Goal: Task Accomplishment & Management: Use online tool/utility

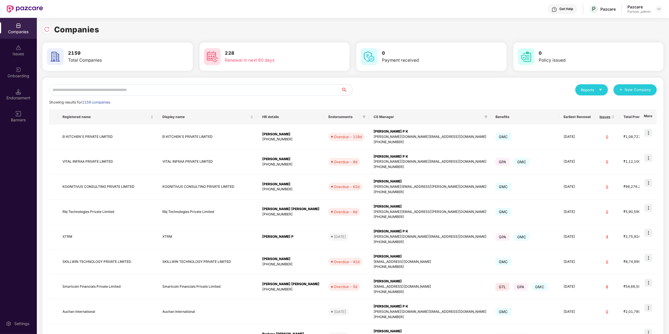
click at [172, 91] on input "text" at bounding box center [195, 89] width 292 height 11
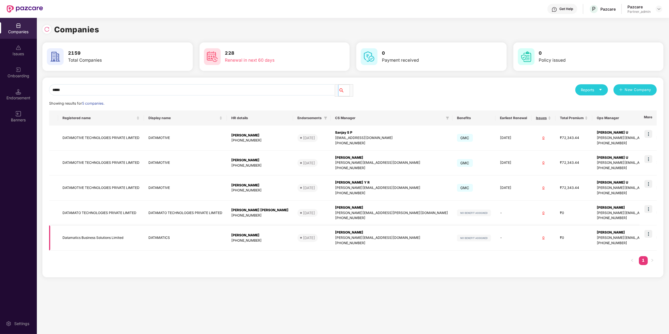
type input "*****"
click at [649, 234] on img at bounding box center [649, 234] width 8 height 8
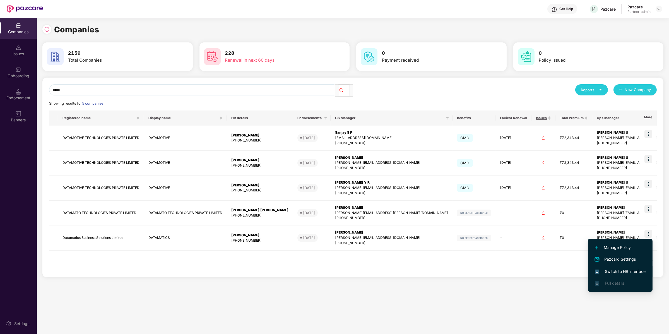
click at [613, 271] on span "Switch to HR interface" at bounding box center [620, 272] width 51 height 6
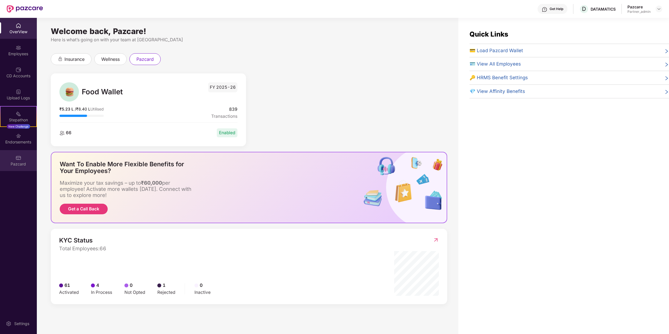
click at [21, 160] on div "Pazcard" at bounding box center [18, 160] width 37 height 21
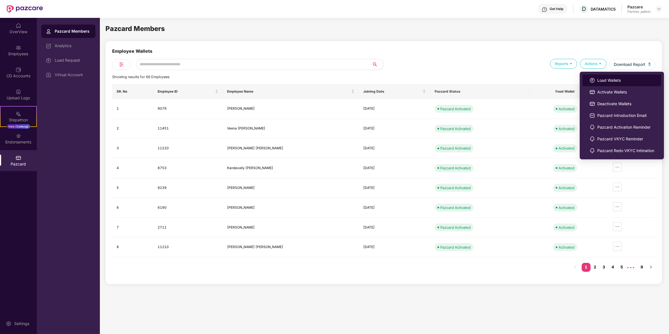
click at [598, 83] on span "Load Wallets" at bounding box center [626, 80] width 57 height 6
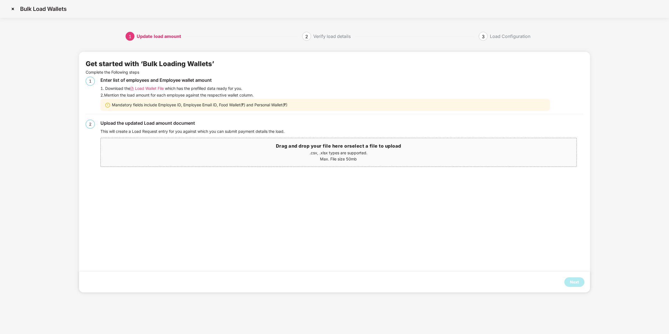
click at [145, 89] on span "Load Wallet File" at bounding box center [149, 88] width 29 height 6
click at [572, 282] on div "Next" at bounding box center [574, 282] width 9 height 6
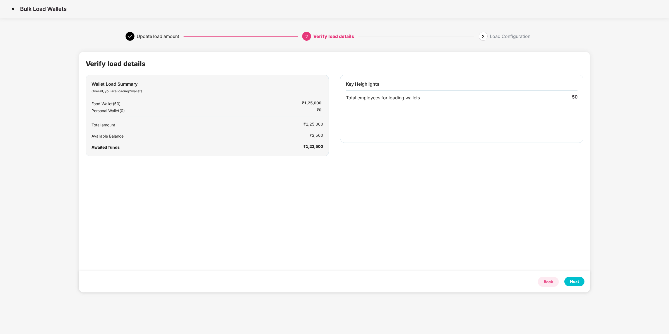
click at [545, 283] on div "Back" at bounding box center [548, 282] width 9 height 6
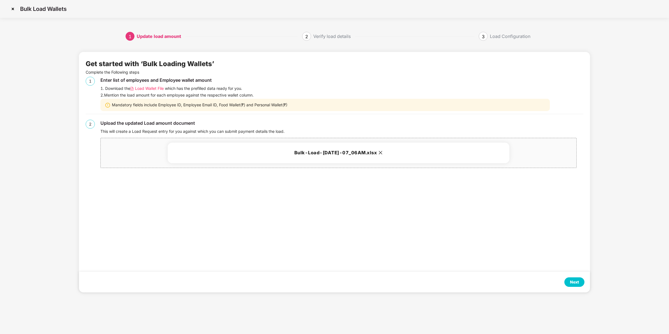
click at [13, 9] on img at bounding box center [12, 8] width 9 height 9
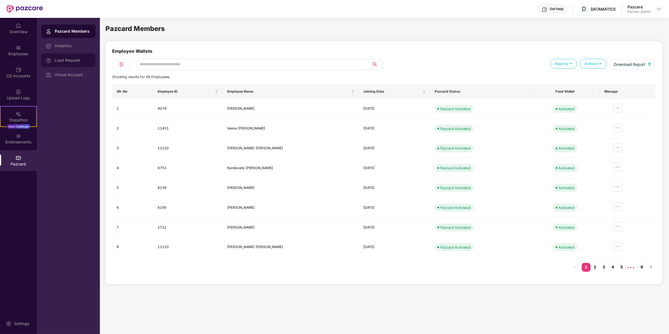
click at [56, 61] on div "Load Request" at bounding box center [73, 60] width 36 height 4
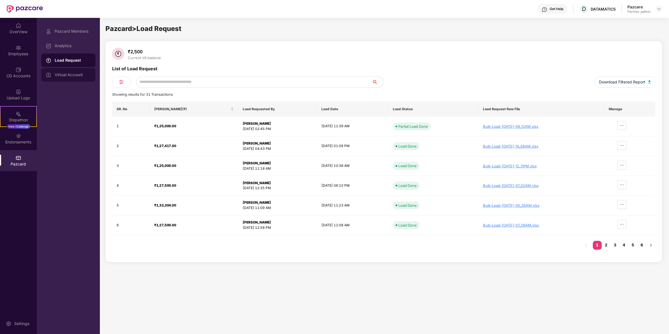
click at [83, 76] on div "Virtual Account" at bounding box center [73, 75] width 36 height 4
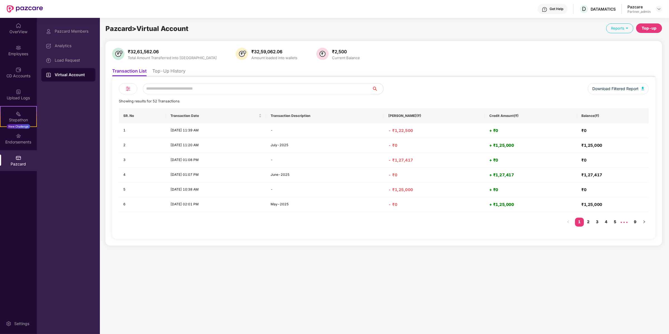
click at [166, 72] on li "Top-Up History" at bounding box center [168, 72] width 33 height 8
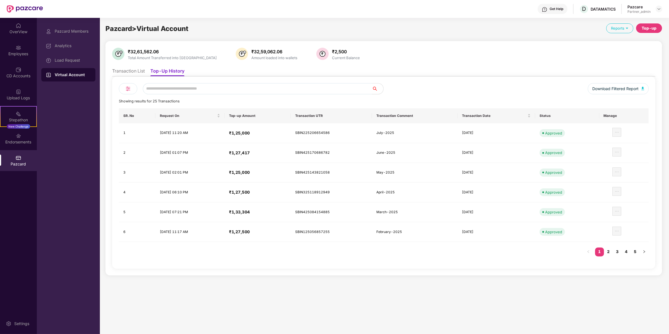
click at [132, 78] on div "Download Filtered Report Showing results for 25 Transactions SR. No Request On …" at bounding box center [383, 172] width 543 height 192
click at [130, 69] on li "Transaction List" at bounding box center [128, 72] width 33 height 8
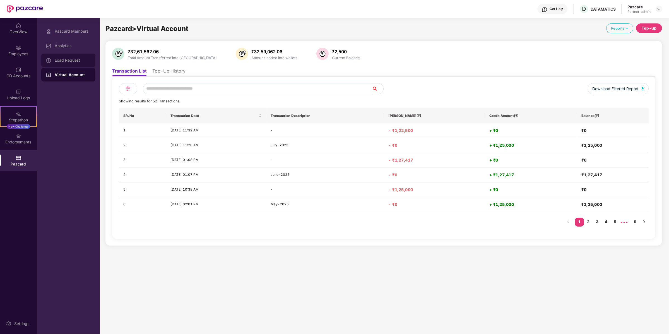
click at [88, 64] on div "Load Request" at bounding box center [68, 60] width 54 height 13
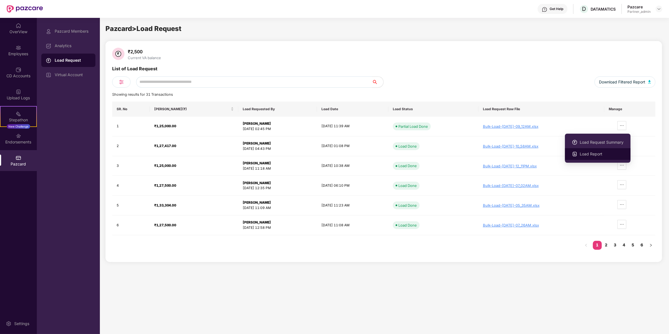
click at [614, 152] on span "Load Report" at bounding box center [602, 154] width 44 height 6
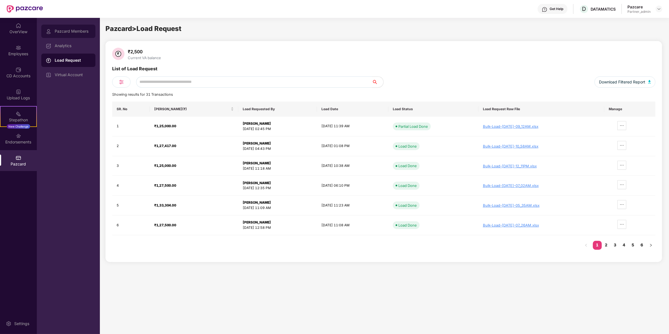
click at [63, 30] on div "Pazcard Members" at bounding box center [73, 31] width 36 height 4
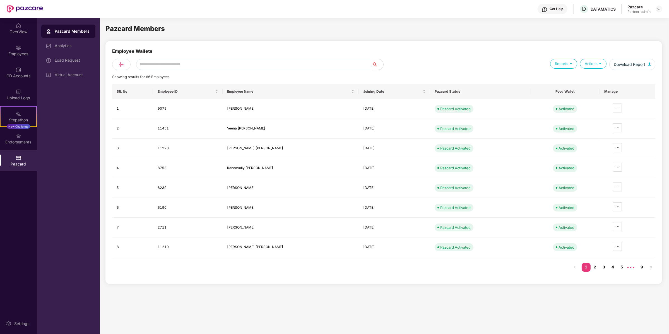
click at [142, 65] on input "text" at bounding box center [254, 64] width 236 height 11
paste input "*****"
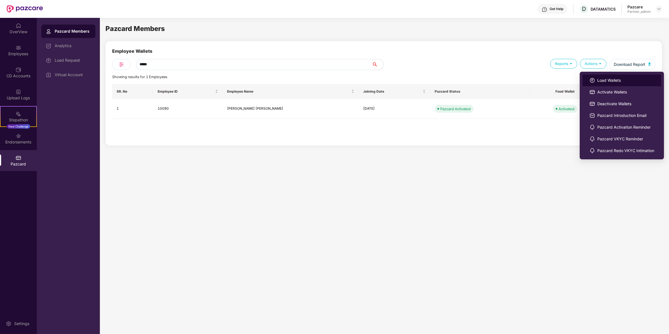
type input "*****"
click at [590, 80] on img at bounding box center [593, 81] width 6 height 6
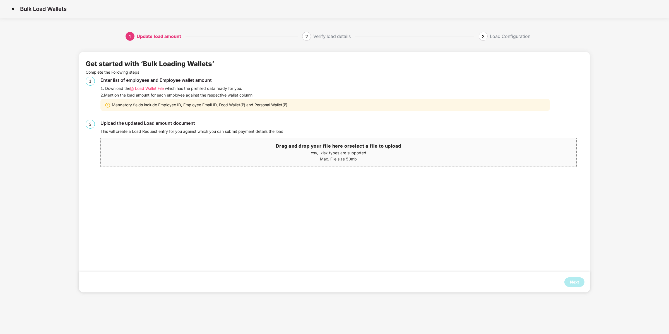
click at [155, 89] on span "Load Wallet File" at bounding box center [149, 88] width 29 height 6
click at [578, 285] on div "Next" at bounding box center [574, 282] width 9 height 6
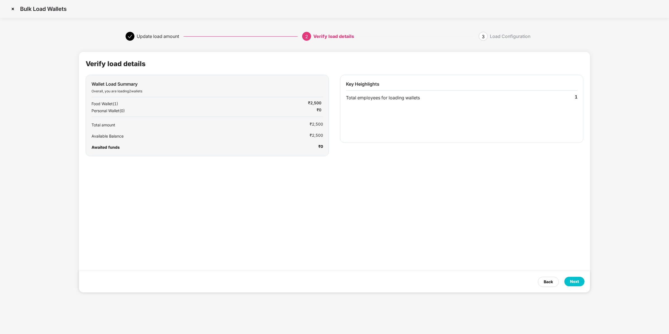
click at [578, 284] on div "Next" at bounding box center [574, 282] width 9 height 6
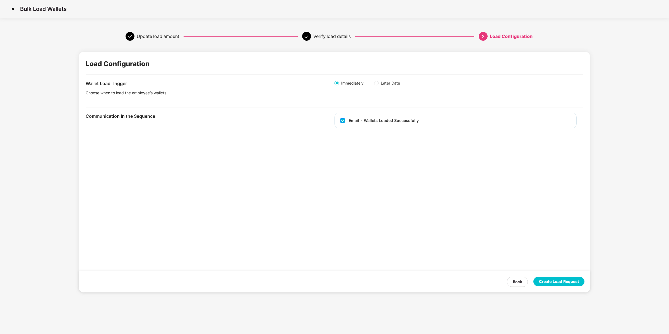
click at [403, 120] on div "Email - Wallets Loaded Successfully" at bounding box center [384, 121] width 70 height 6
click at [552, 281] on div "Create Load Request" at bounding box center [559, 282] width 40 height 6
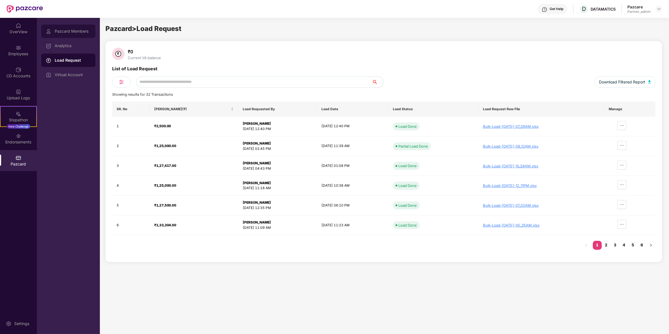
click at [76, 31] on div "Pazcard Members" at bounding box center [73, 31] width 36 height 4
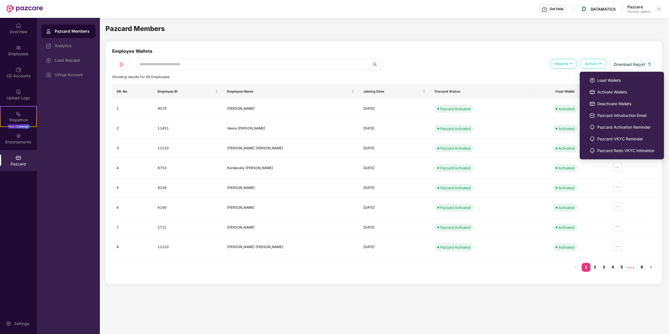
click at [583, 76] on ul "Load Wallets Activate Wallets Deactivate Wallets Pazcard Introduction Email Paz…" at bounding box center [622, 116] width 84 height 88
click at [594, 80] on img at bounding box center [593, 81] width 6 height 6
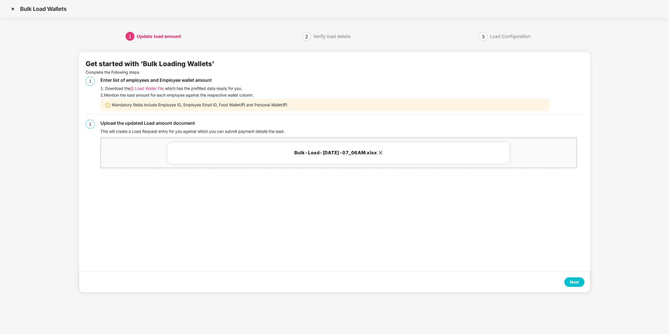
click at [575, 284] on div "Next" at bounding box center [574, 282] width 9 height 6
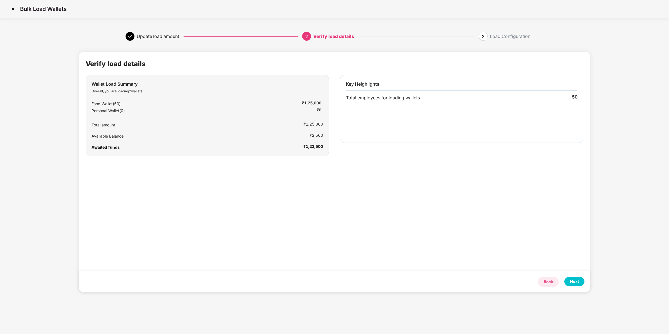
click at [539, 280] on div "Back" at bounding box center [548, 282] width 21 height 10
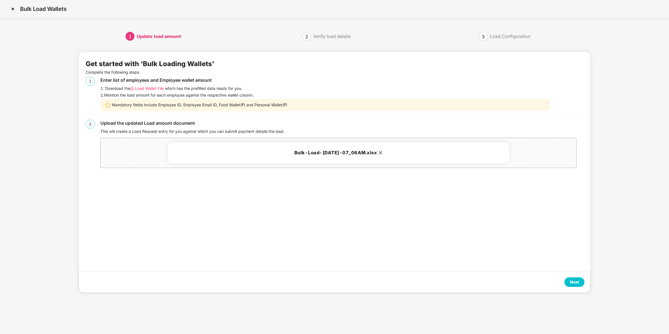
click at [11, 6] on img at bounding box center [12, 8] width 9 height 9
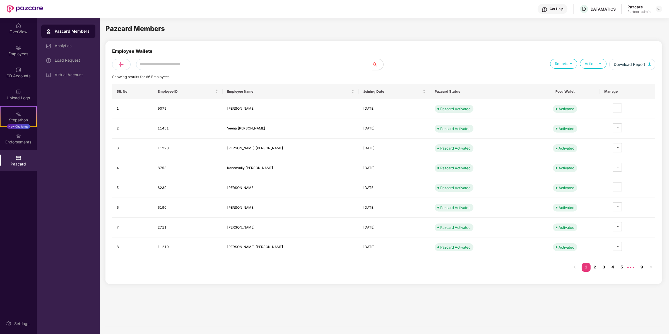
click at [74, 52] on div "Pazcard Members Analytics Load Request Virtual Account" at bounding box center [68, 53] width 54 height 57
click at [74, 70] on div "Virtual Account" at bounding box center [68, 74] width 54 height 13
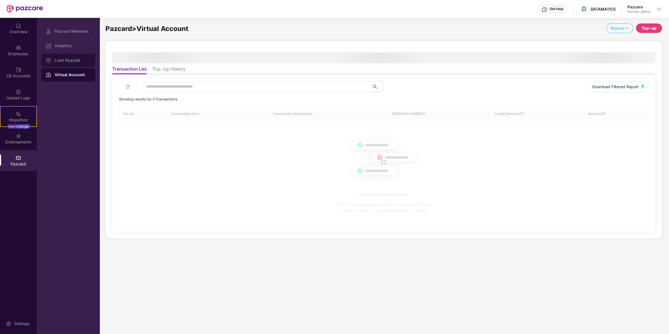
click at [75, 63] on div "Load Request" at bounding box center [68, 60] width 54 height 13
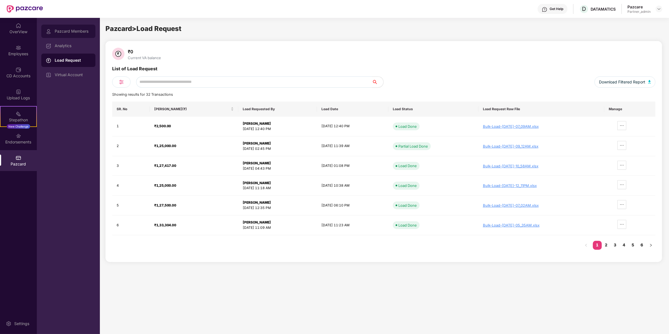
click at [93, 31] on div "Pazcard Members" at bounding box center [68, 31] width 54 height 13
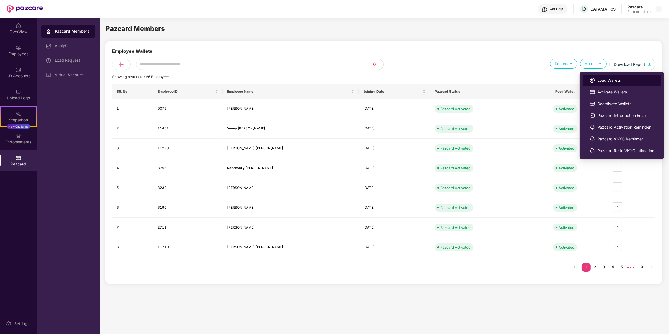
click at [597, 80] on li "Load Wallets" at bounding box center [622, 81] width 79 height 12
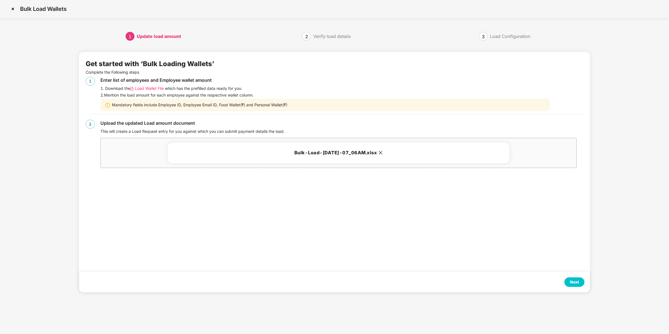
click at [577, 284] on div "Next" at bounding box center [574, 282] width 9 height 6
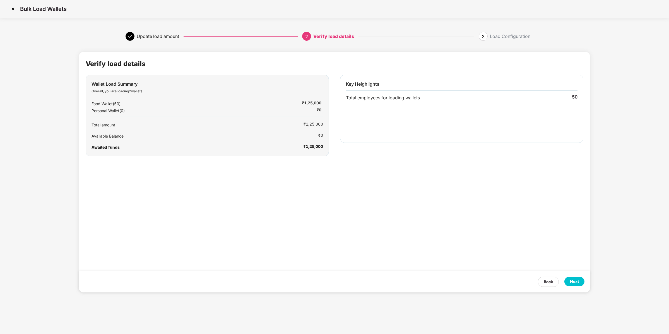
click at [574, 281] on div "Next" at bounding box center [574, 282] width 9 height 6
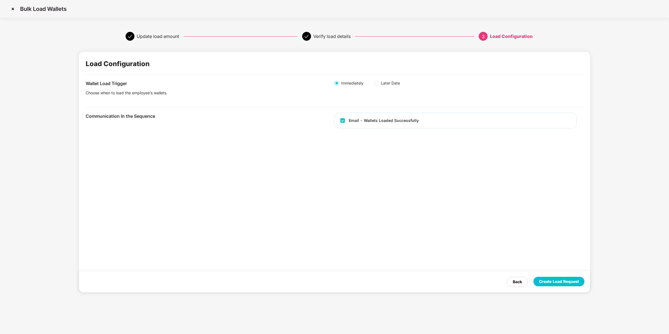
click at [574, 281] on div "Create Load Request" at bounding box center [559, 282] width 40 height 6
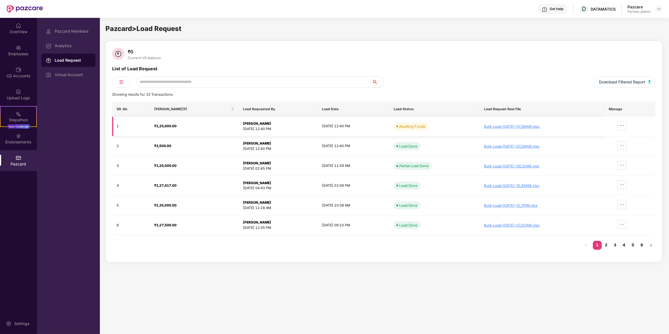
click at [624, 123] on span "ellipsis" at bounding box center [622, 125] width 8 height 4
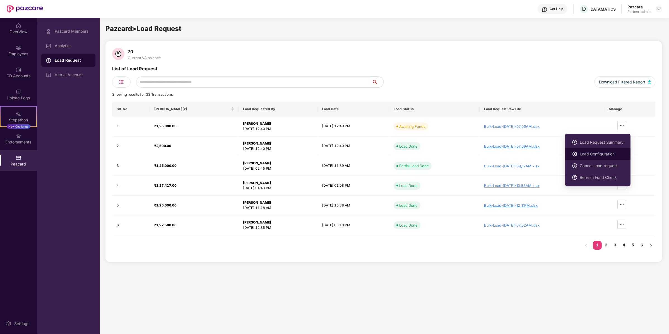
click at [589, 155] on span "Load Configuration" at bounding box center [602, 154] width 44 height 6
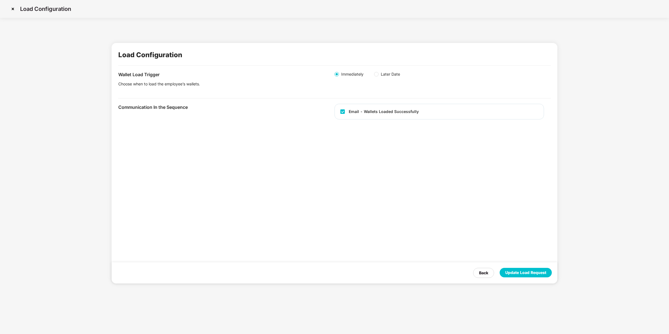
click at [379, 71] on span "Later Date" at bounding box center [391, 74] width 24 height 6
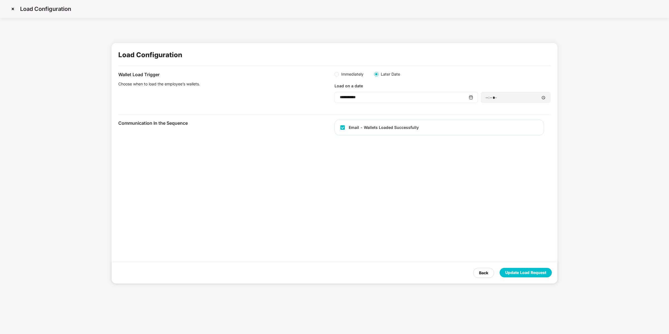
click at [429, 93] on div "**********" at bounding box center [406, 97] width 143 height 11
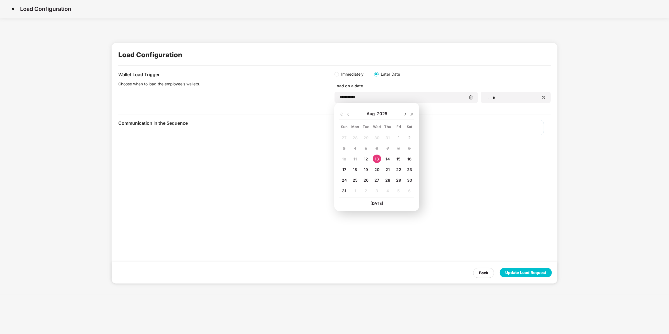
click at [400, 179] on span "29" at bounding box center [398, 180] width 5 height 5
type input "**********"
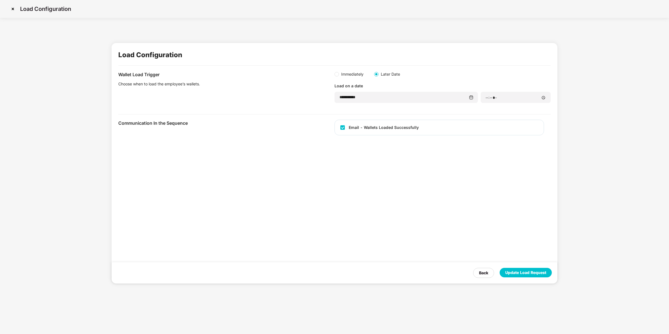
click at [481, 281] on div "Back Update Load Request" at bounding box center [335, 272] width 446 height 21
click at [16, 6] on img at bounding box center [12, 8] width 9 height 9
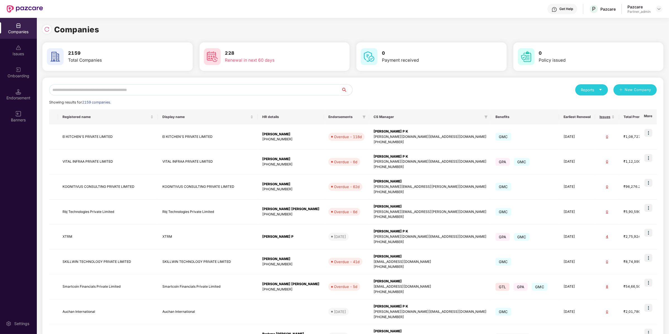
click at [89, 84] on div "Reports New Company Showing results for 2159 companies. Registered name Display…" at bounding box center [352, 240] width 621 height 324
click at [88, 87] on input "text" at bounding box center [195, 89] width 292 height 11
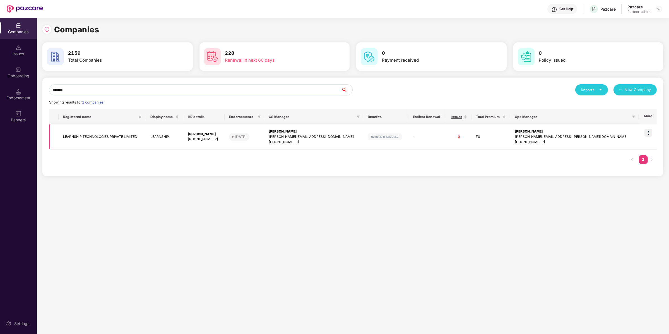
type input "*******"
click at [655, 133] on td at bounding box center [648, 136] width 18 height 25
click at [648, 130] on img at bounding box center [649, 133] width 8 height 8
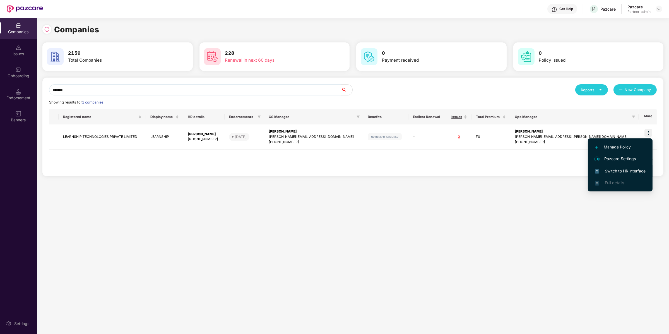
click at [618, 174] on span "Switch to HR interface" at bounding box center [620, 171] width 51 height 6
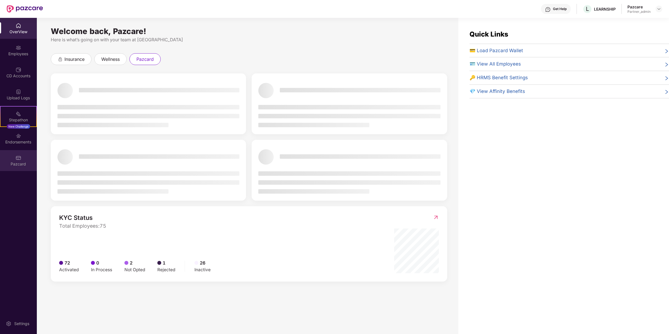
click at [30, 158] on div "Pazcard" at bounding box center [18, 160] width 37 height 21
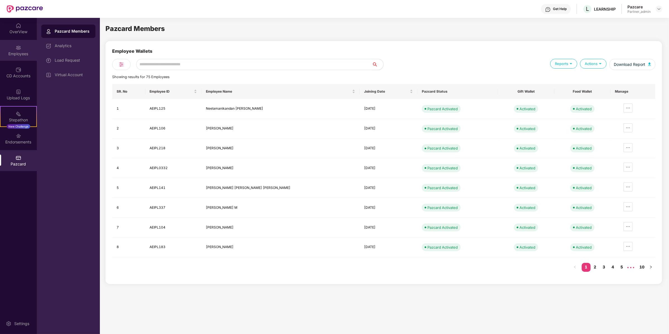
click at [26, 52] on div "Employees" at bounding box center [18, 54] width 37 height 6
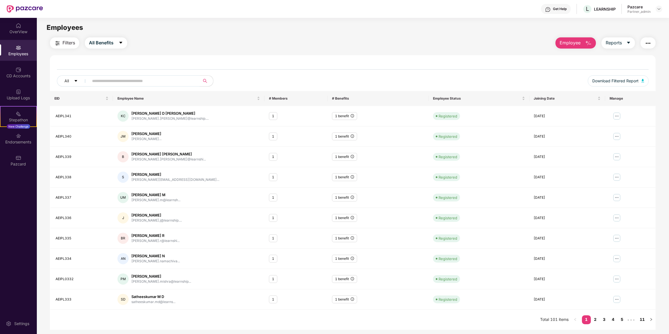
click at [112, 82] on input "text" at bounding box center [142, 81] width 100 height 8
paste input "**********"
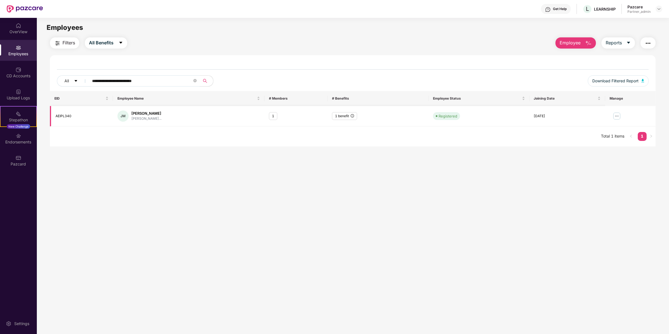
type input "**********"
drag, startPoint x: 133, startPoint y: 114, endPoint x: 163, endPoint y: 112, distance: 30.8
click at [162, 112] on div "Josiah Samuel M" at bounding box center [146, 113] width 30 height 5
drag, startPoint x: 163, startPoint y: 112, endPoint x: 133, endPoint y: 113, distance: 30.4
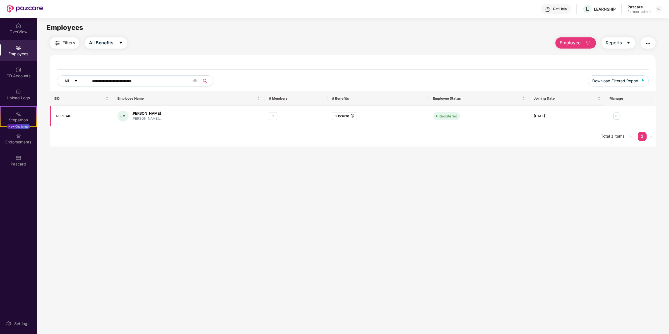
click at [133, 113] on div "Josiah Samuel M" at bounding box center [146, 113] width 30 height 5
copy div "Josiah Samuel M"
click at [23, 157] on div "Pazcard" at bounding box center [18, 160] width 37 height 21
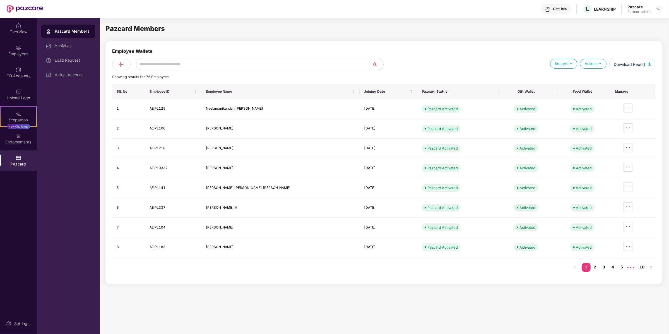
click at [158, 61] on input "text" at bounding box center [254, 64] width 236 height 11
paste input "**********"
type input "**********"
click at [173, 71] on div "Employee Wallets Reports Actions Download Report Showing results for 75 Employe…" at bounding box center [383, 163] width 543 height 230
click at [173, 62] on input "text" at bounding box center [254, 64] width 236 height 11
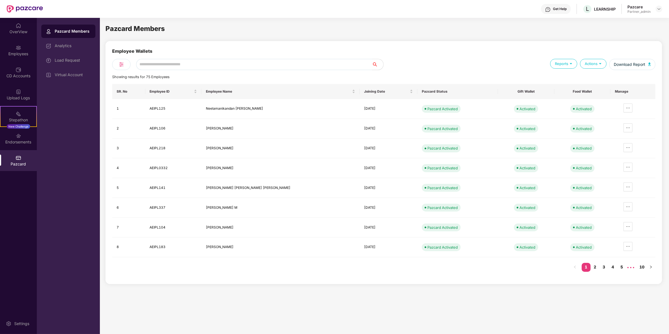
paste input "**********"
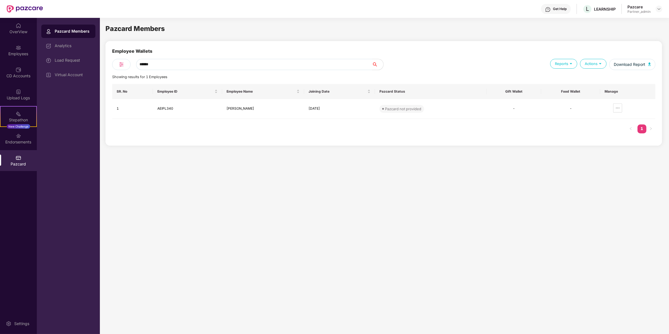
type input "******"
click at [74, 61] on div "Load Request" at bounding box center [73, 60] width 36 height 4
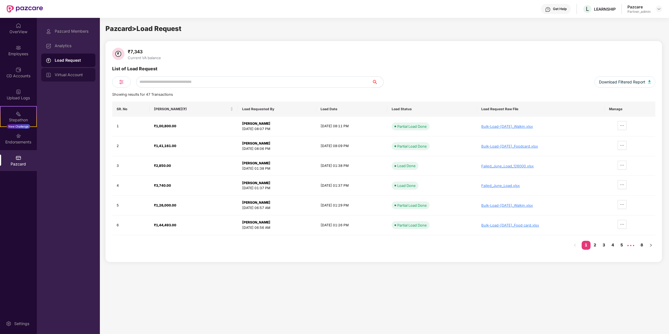
click at [78, 77] on div "Virtual Account" at bounding box center [68, 74] width 54 height 13
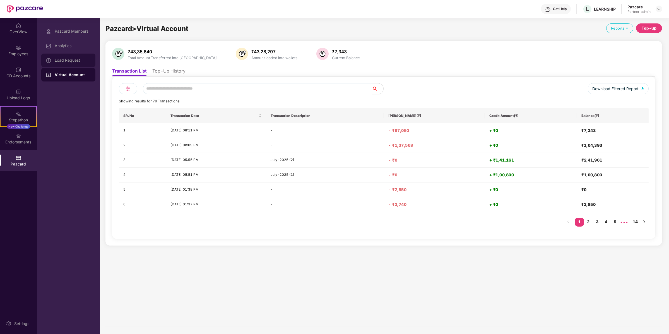
click at [75, 63] on div "Load Request" at bounding box center [68, 60] width 54 height 13
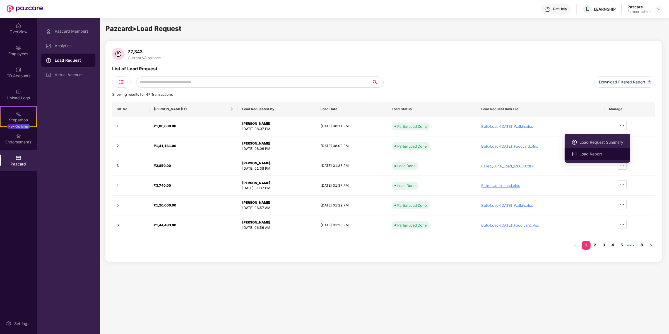
click at [617, 159] on li "Load Report" at bounding box center [598, 154] width 66 height 12
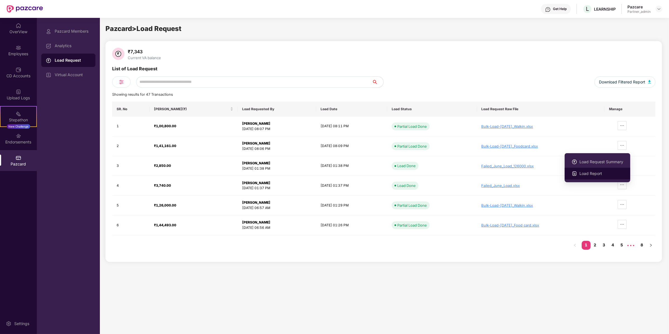
click at [612, 174] on span "Load Report" at bounding box center [602, 174] width 44 height 6
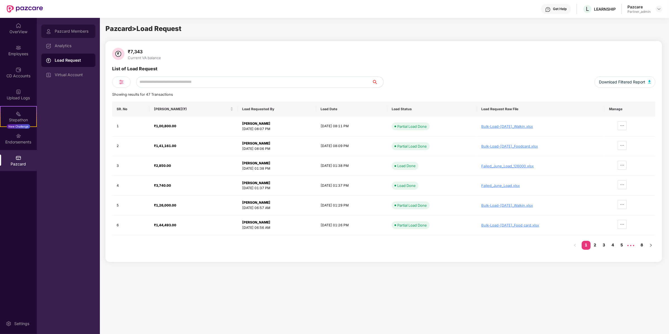
click at [71, 32] on div "Pazcard Members" at bounding box center [73, 31] width 36 height 4
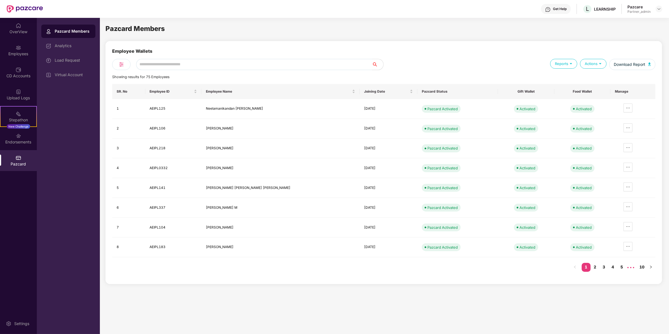
click at [173, 64] on input "text" at bounding box center [254, 64] width 236 height 11
paste input "********"
type input "********"
click at [75, 66] on div "Load Request" at bounding box center [68, 60] width 54 height 13
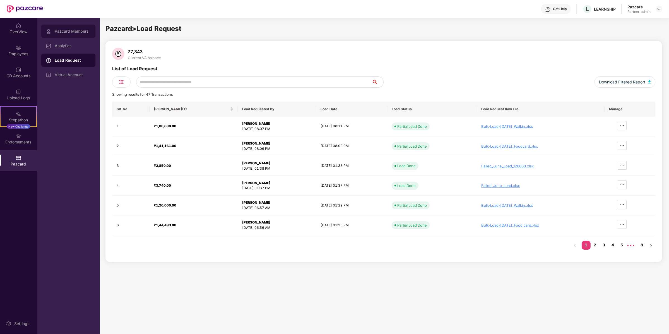
click at [72, 37] on div "Pazcard Members" at bounding box center [68, 31] width 54 height 13
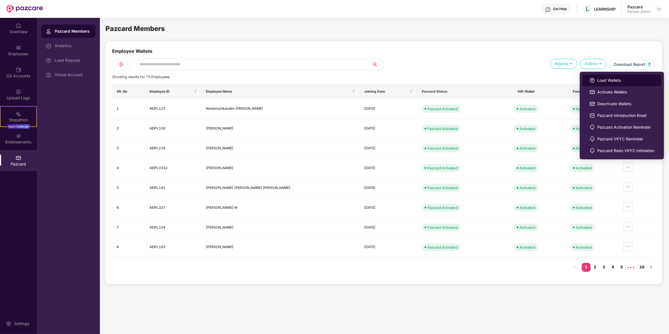
click at [607, 82] on span "Load Wallets" at bounding box center [626, 80] width 57 height 6
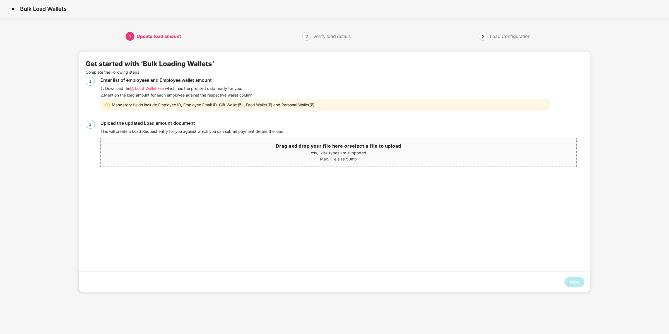
click at [144, 92] on div "Enter list of employees and Employee wallet amount 1. Download the Load Wallet …" at bounding box center [341, 94] width 483 height 34
click at [144, 89] on span "Load Wallet File" at bounding box center [149, 88] width 29 height 6
click at [14, 8] on img at bounding box center [12, 8] width 9 height 9
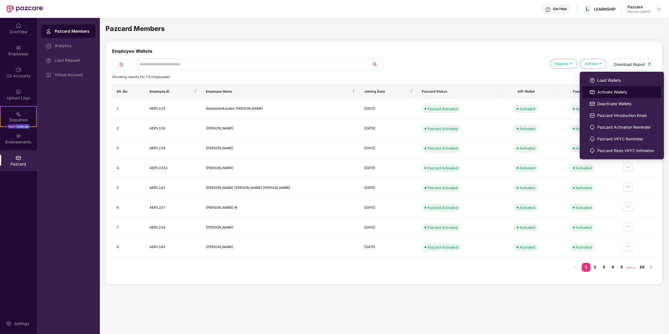
click at [595, 89] on li "Activate Wallets" at bounding box center [622, 92] width 79 height 12
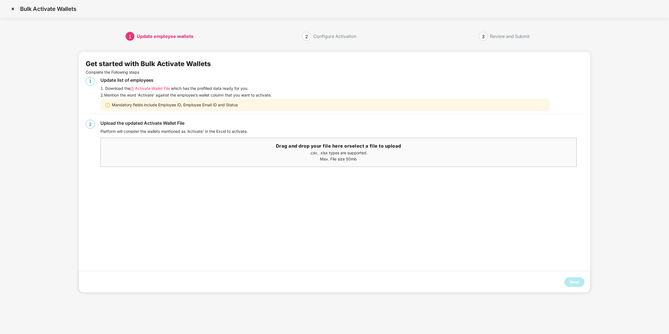
click at [455, 83] on div "Update list of employees" at bounding box center [341, 80] width 483 height 7
click at [160, 90] on span "Activate Wallet File" at bounding box center [152, 88] width 35 height 6
click at [580, 277] on div "Next" at bounding box center [334, 282] width 511 height 21
click at [579, 280] on div "Next" at bounding box center [574, 282] width 9 height 6
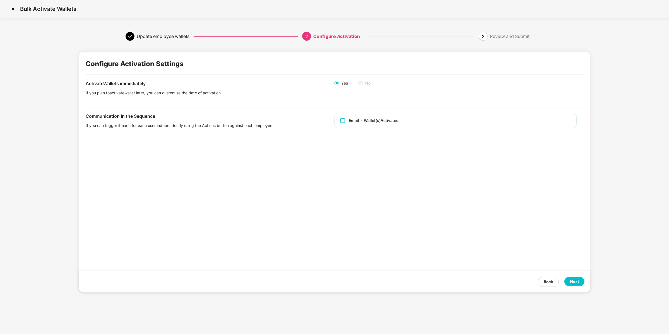
click at [387, 122] on div "Email - Wallet(s) Activated" at bounding box center [374, 121] width 50 height 6
click at [573, 283] on div "Next" at bounding box center [574, 282] width 9 height 6
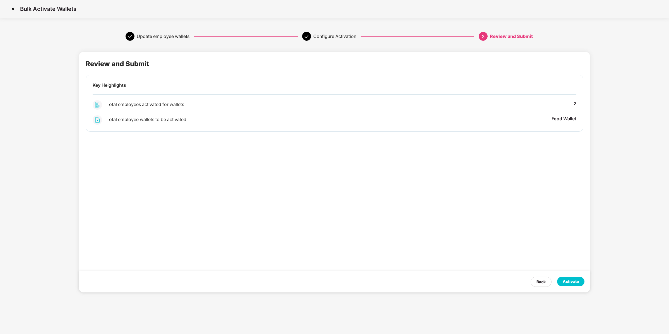
click at [573, 283] on div "Activate" at bounding box center [571, 282] width 16 height 6
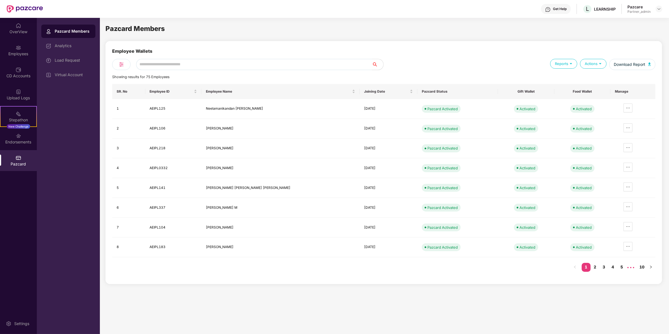
click at [159, 59] on div "Employee Wallets" at bounding box center [383, 64] width 543 height 11
click at [159, 62] on input "text" at bounding box center [254, 64] width 236 height 11
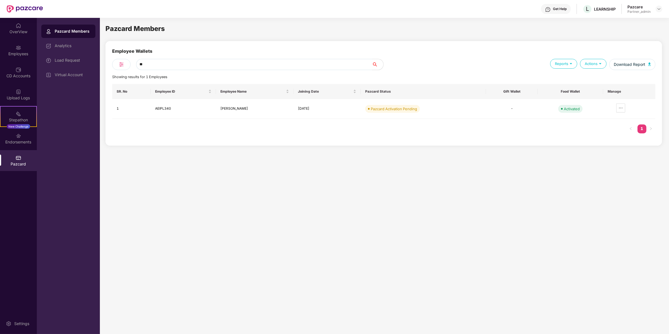
type input "***"
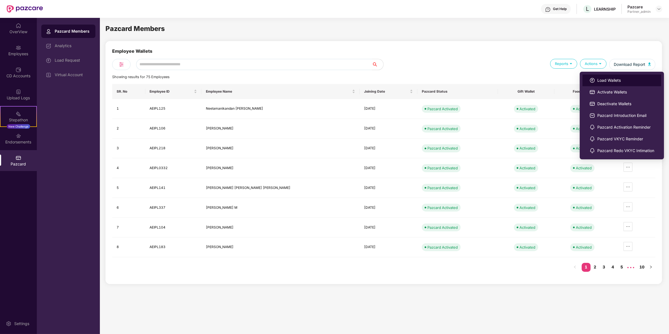
click at [610, 76] on li "Load Wallets" at bounding box center [622, 81] width 79 height 12
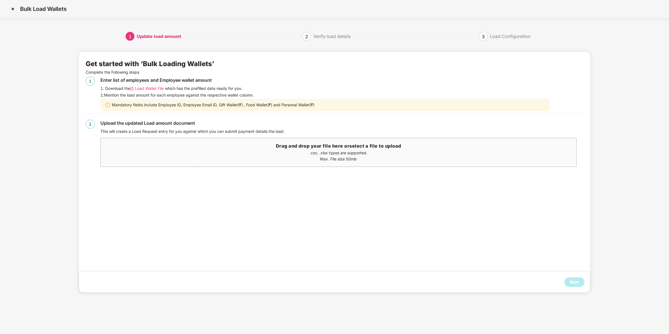
click at [144, 92] on div "Enter list of employees and Employee wallet amount 1. Download the Load Wallet …" at bounding box center [341, 94] width 483 height 34
click at [145, 90] on span "Load Wallet File" at bounding box center [149, 88] width 29 height 6
click at [12, 5] on img at bounding box center [12, 8] width 9 height 9
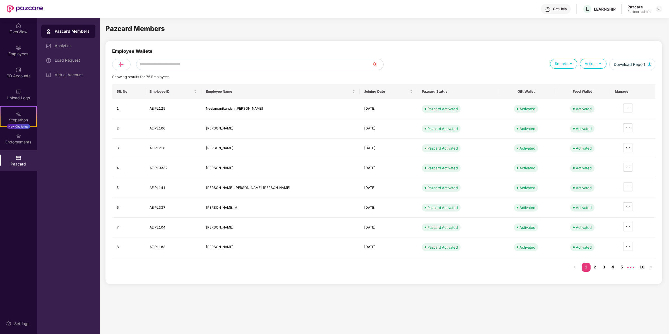
click at [71, 53] on div "Pazcard Members Analytics Load Request Virtual Account" at bounding box center [68, 53] width 54 height 57
click at [71, 58] on div "Load Request" at bounding box center [73, 60] width 36 height 4
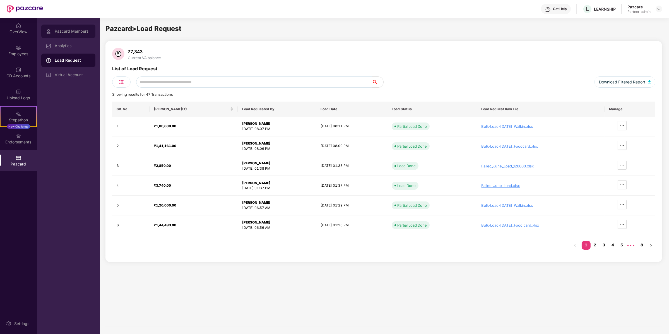
click at [82, 31] on div "Pazcard Members" at bounding box center [73, 31] width 36 height 4
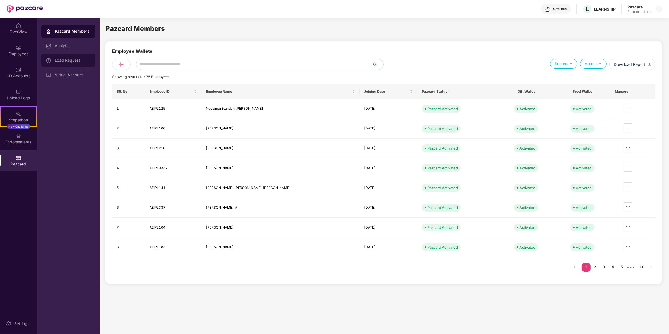
click at [80, 62] on div "Load Request" at bounding box center [73, 60] width 36 height 4
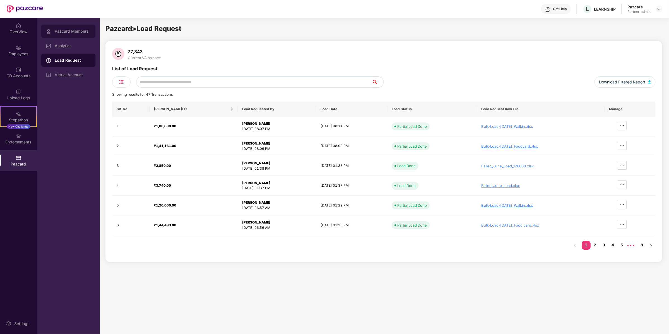
click at [83, 32] on div "Pazcard Members" at bounding box center [73, 31] width 36 height 4
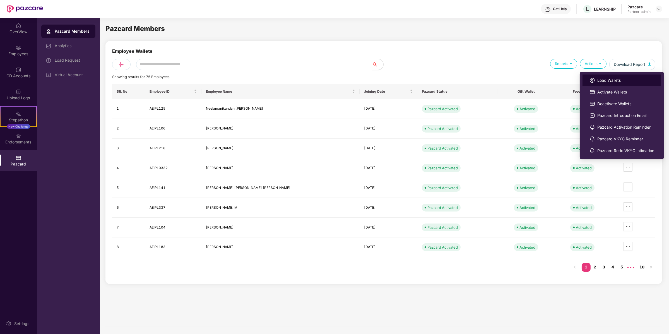
click at [589, 80] on li "Load Wallets" at bounding box center [622, 81] width 79 height 12
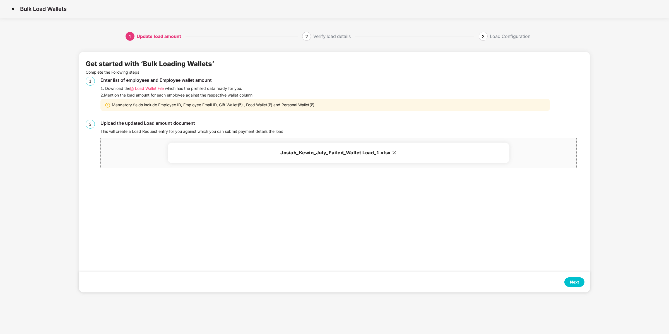
click at [575, 284] on div "Next" at bounding box center [574, 282] width 9 height 6
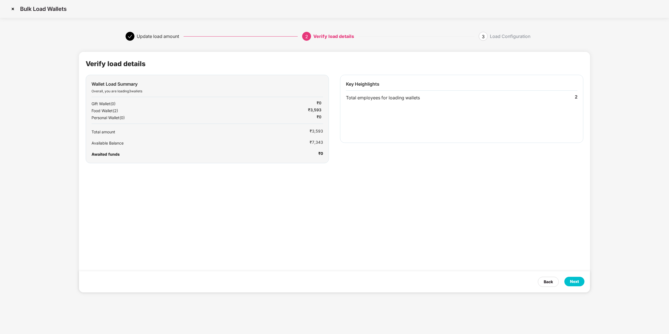
click at [574, 285] on div "Next" at bounding box center [574, 282] width 9 height 6
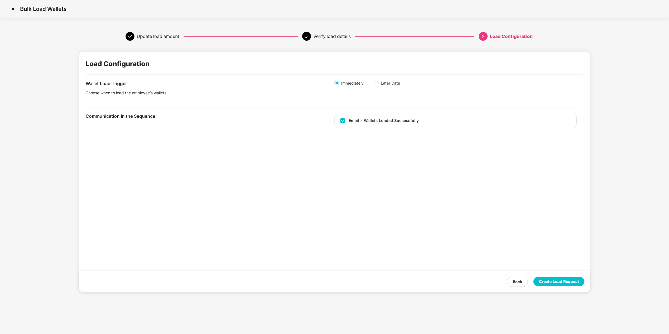
click at [574, 285] on div "Create Load Request" at bounding box center [559, 282] width 40 height 6
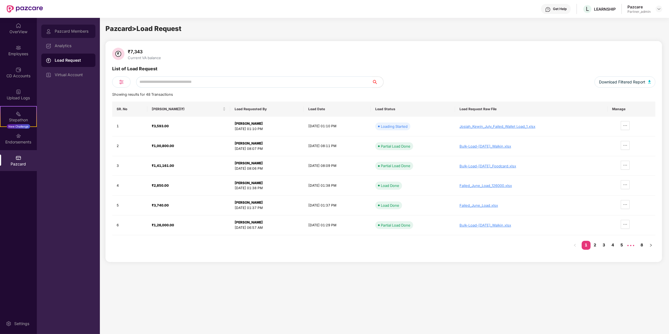
click at [69, 31] on div "Pazcard Members" at bounding box center [73, 31] width 36 height 4
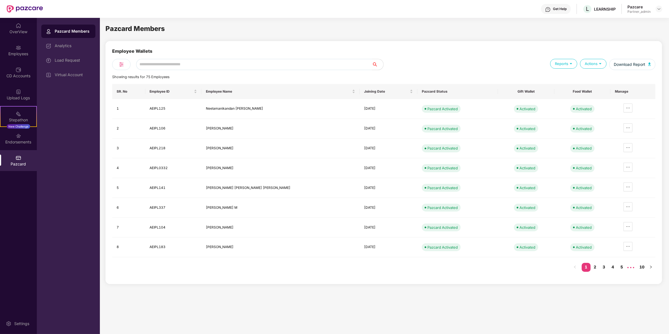
click at [595, 62] on div "Actions" at bounding box center [593, 64] width 27 height 10
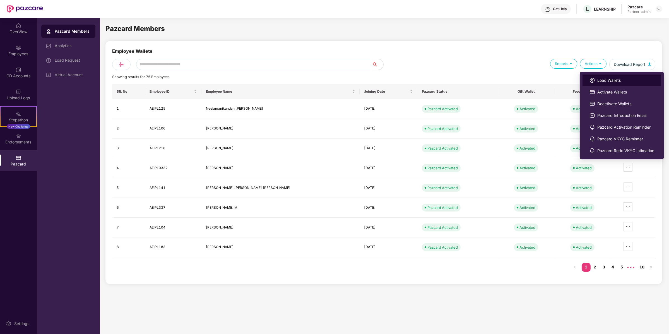
click at [594, 76] on li "Load Wallets" at bounding box center [622, 81] width 79 height 12
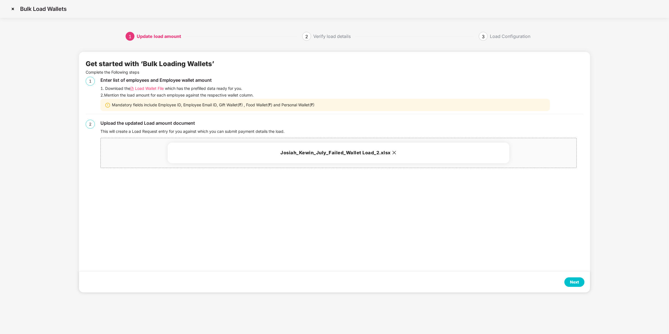
click at [569, 289] on div "Next" at bounding box center [334, 282] width 511 height 21
click at [569, 283] on div "Next" at bounding box center [575, 281] width 20 height 9
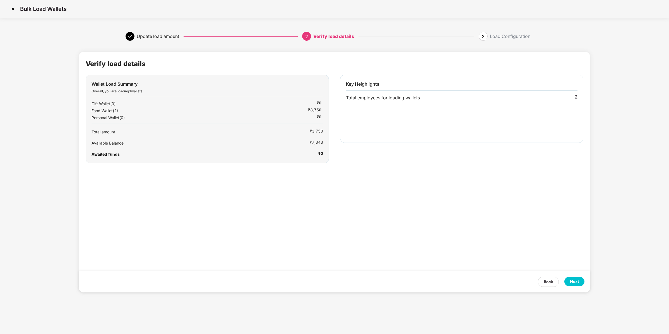
click at [567, 283] on div "Next" at bounding box center [575, 281] width 20 height 9
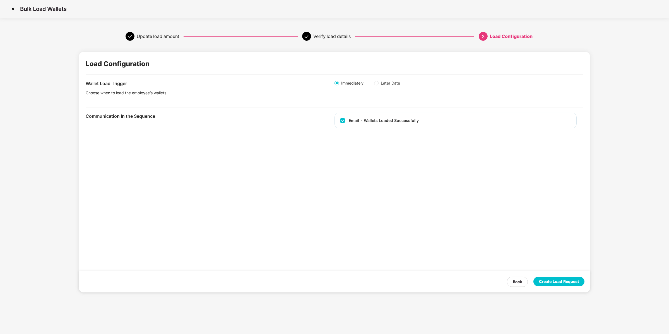
click at [567, 282] on div "Create Load Request" at bounding box center [559, 282] width 40 height 6
